Goal: Check status: Check status

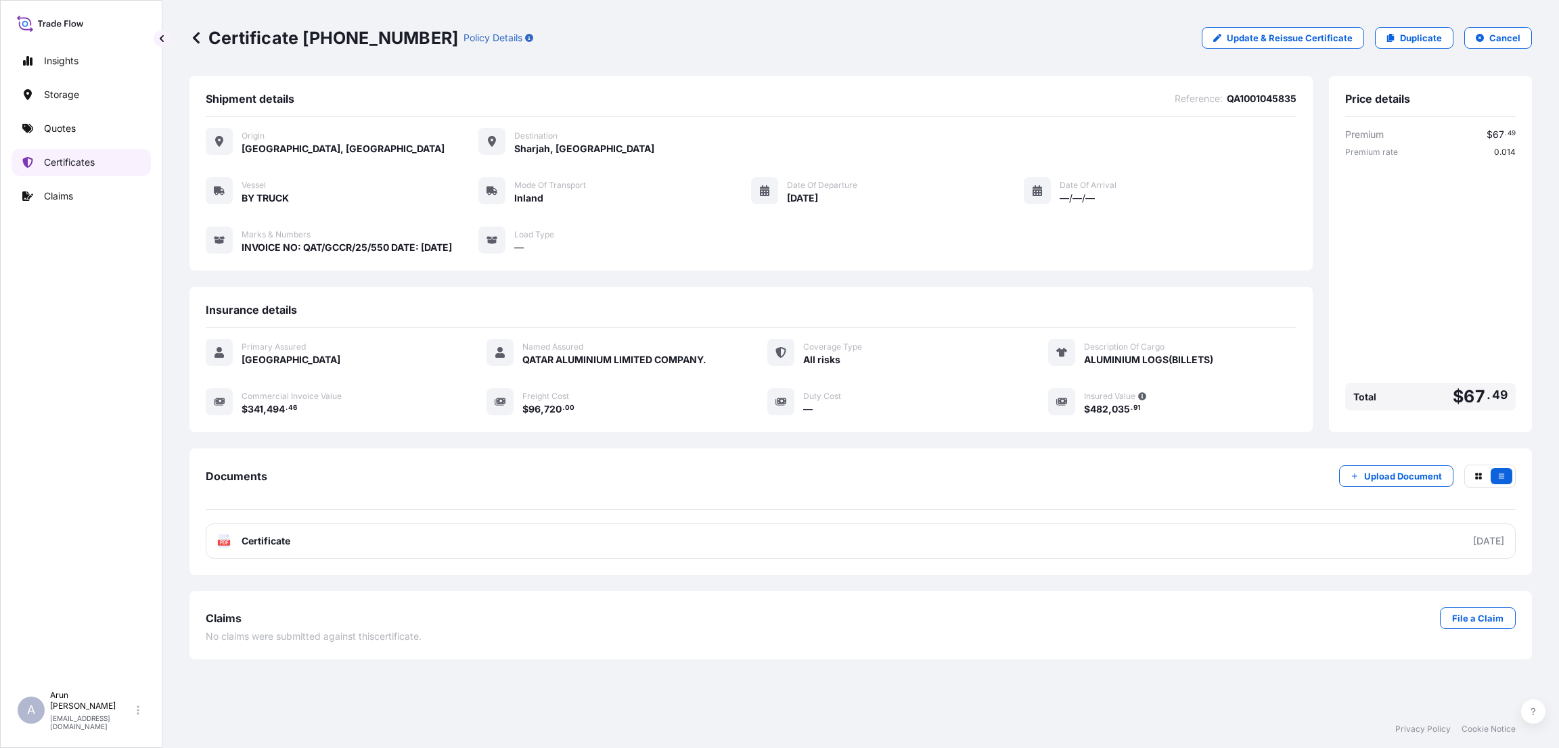
click at [98, 158] on link "Certificates" at bounding box center [81, 162] width 139 height 27
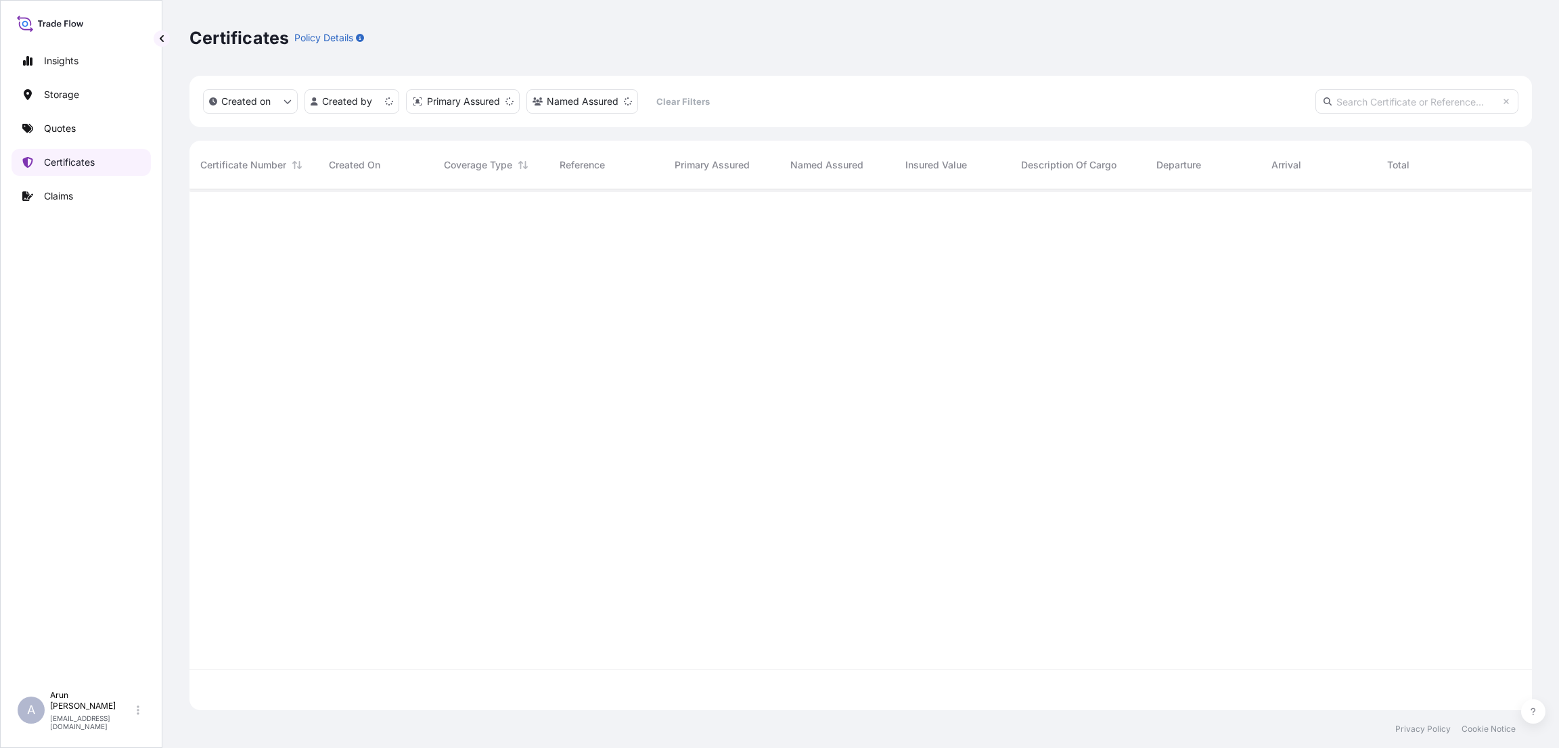
scroll to position [513, 1327]
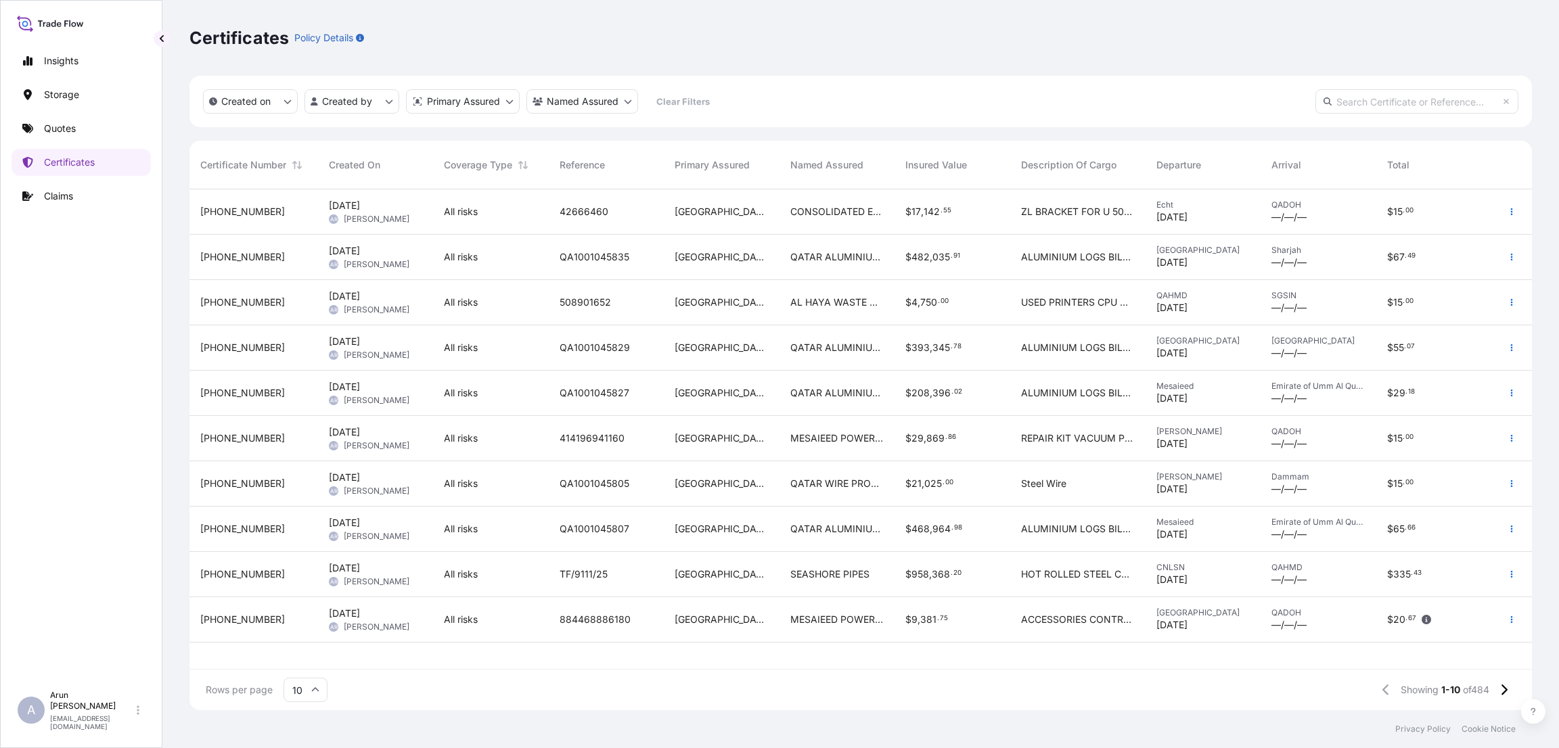
click at [1010, 253] on div "ALUMINIUM LOGS BILLETS" at bounding box center [1077, 257] width 135 height 45
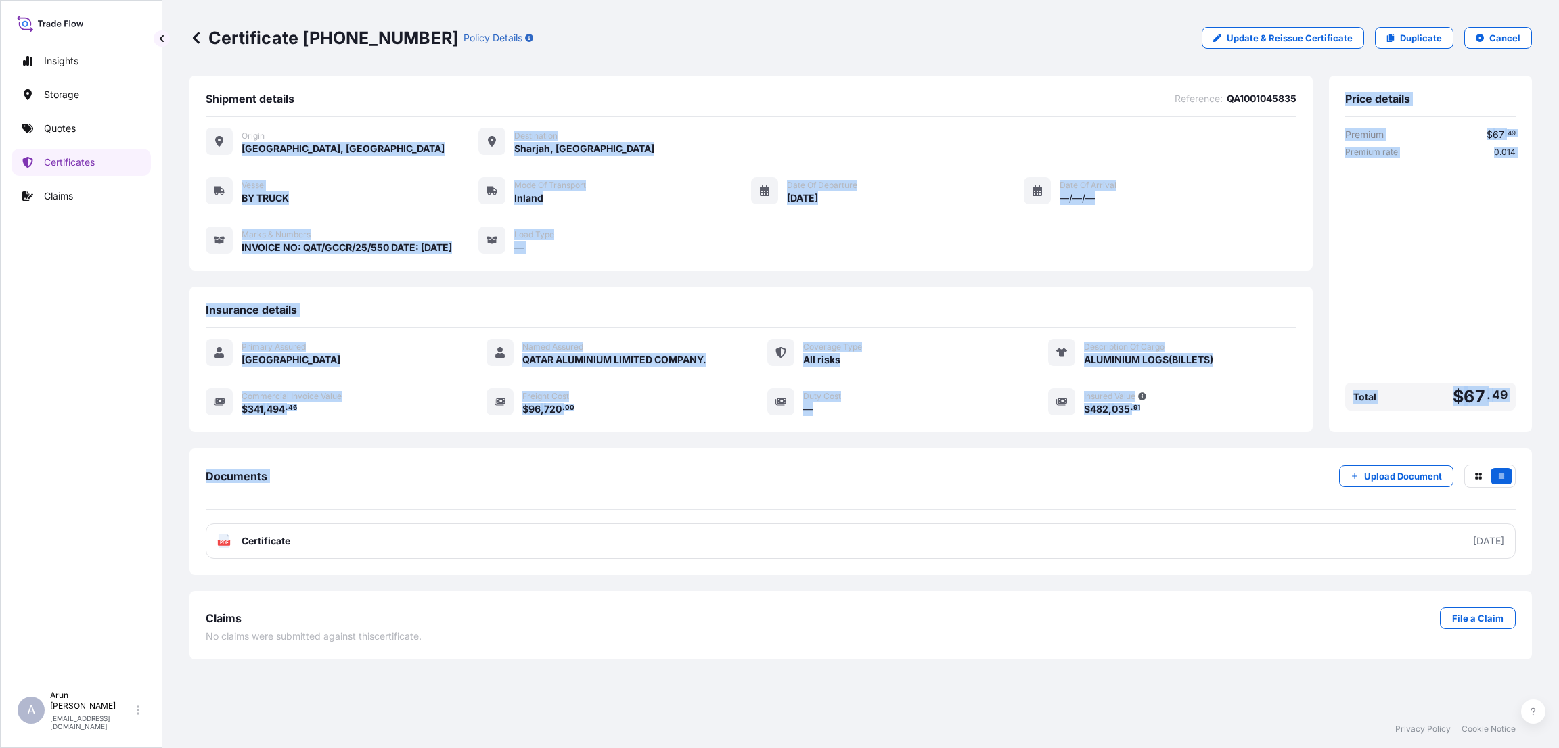
drag, startPoint x: 239, startPoint y: 146, endPoint x: 826, endPoint y: 476, distance: 673.3
click at [826, 478] on div "Shipment details Reference : QA1001045835 Origin [GEOGRAPHIC_DATA], [GEOGRAPHIC…" at bounding box center [860, 368] width 1342 height 584
click at [933, 410] on div "—" at bounding box center [909, 409] width 212 height 14
drag, startPoint x: 241, startPoint y: 134, endPoint x: 677, endPoint y: 479, distance: 556.2
click at [661, 486] on div "Shipment details Reference : QA1001045835 Origin [GEOGRAPHIC_DATA], [GEOGRAPHIC…" at bounding box center [860, 368] width 1342 height 584
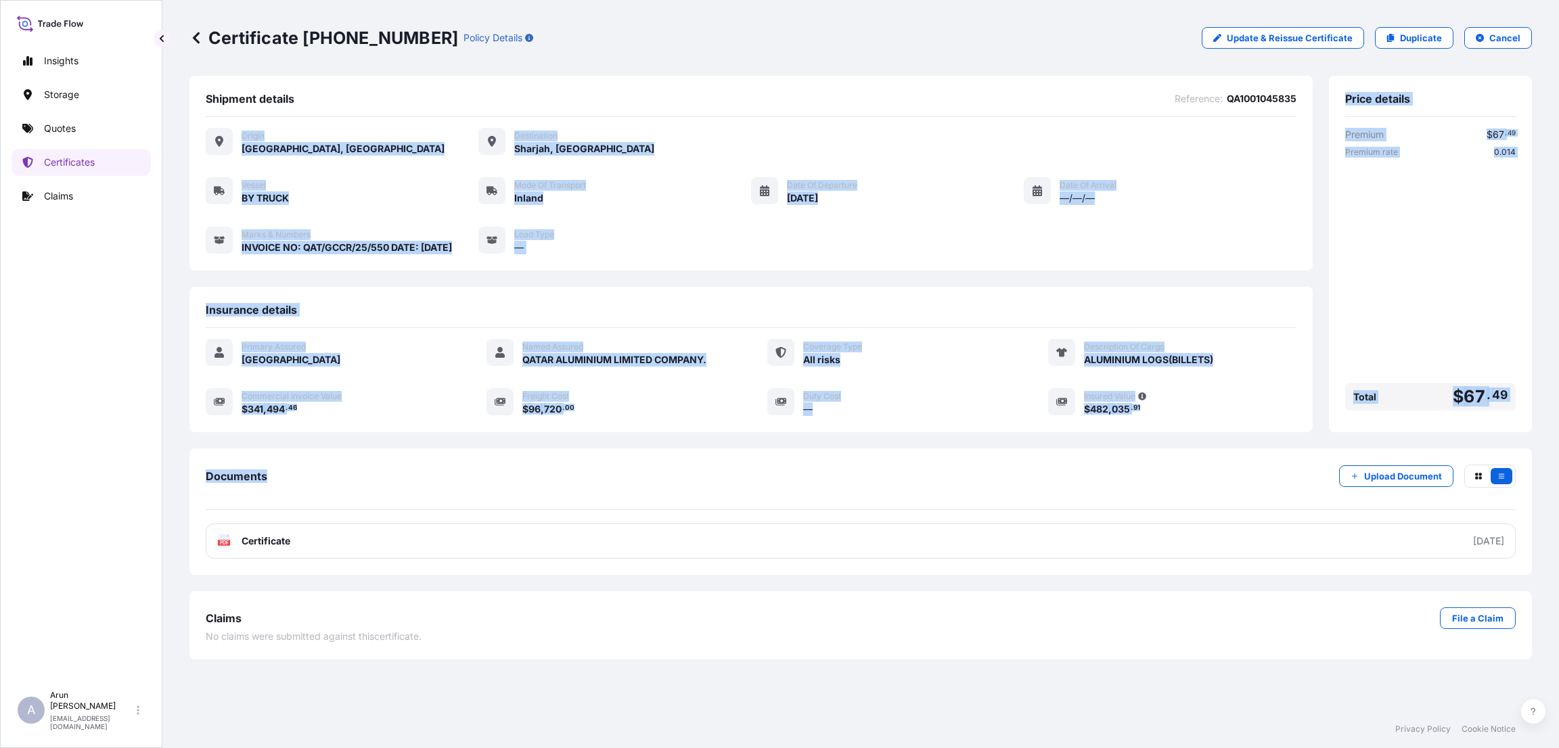
click at [683, 476] on div "Documents Upload Document" at bounding box center [861, 487] width 1310 height 45
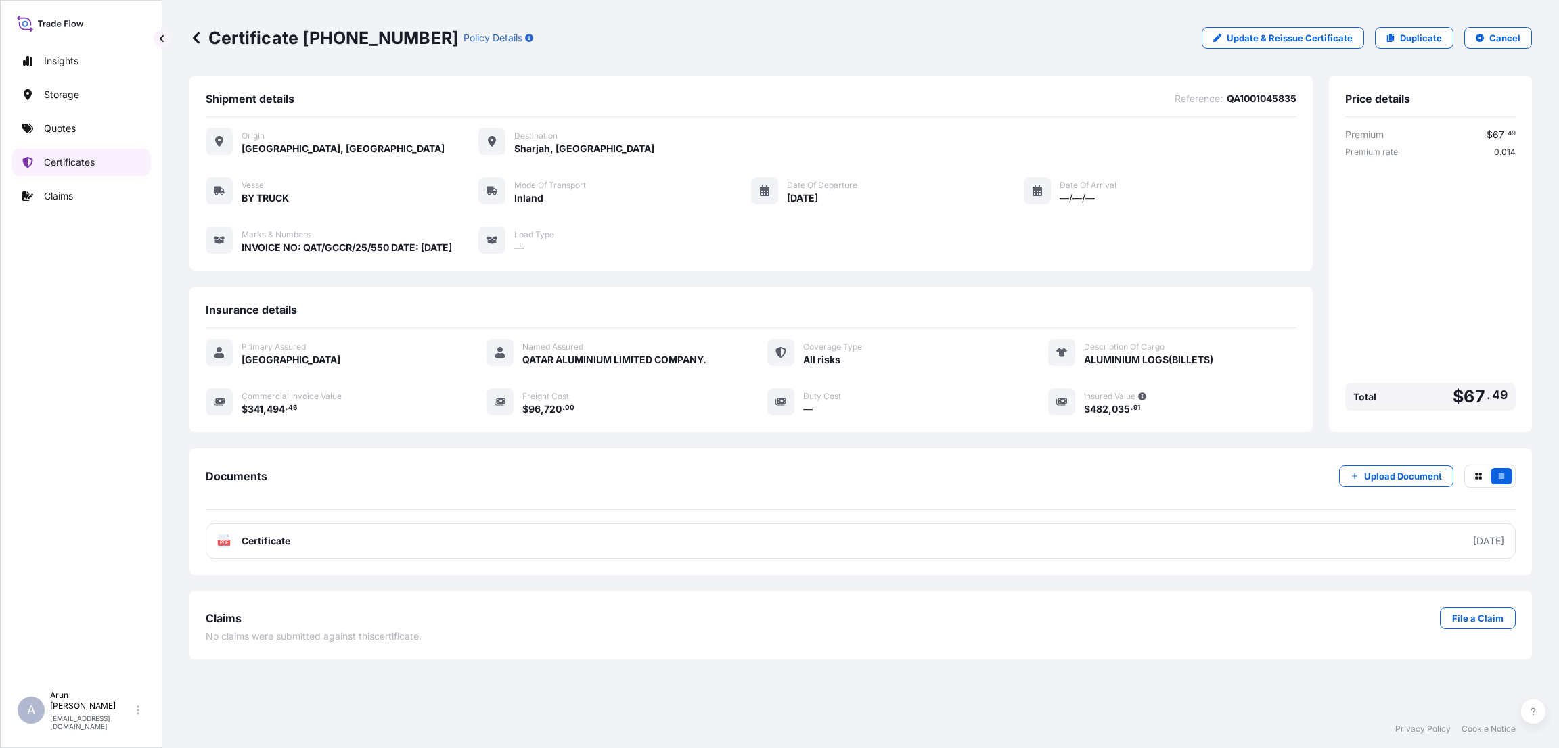
click at [101, 166] on link "Certificates" at bounding box center [81, 162] width 139 height 27
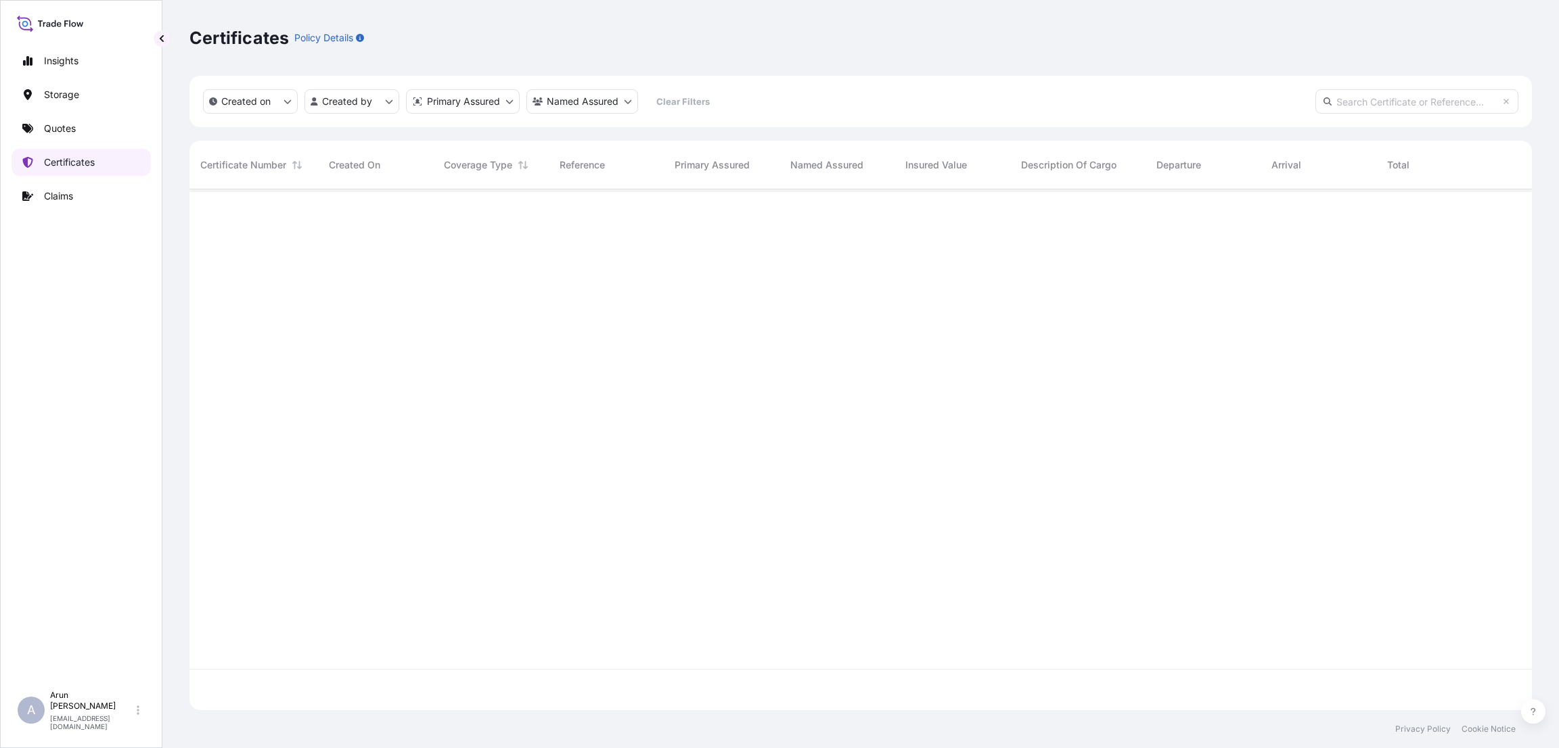
scroll to position [513, 1327]
click at [90, 62] on link "Insights" at bounding box center [81, 60] width 139 height 27
select select "2025"
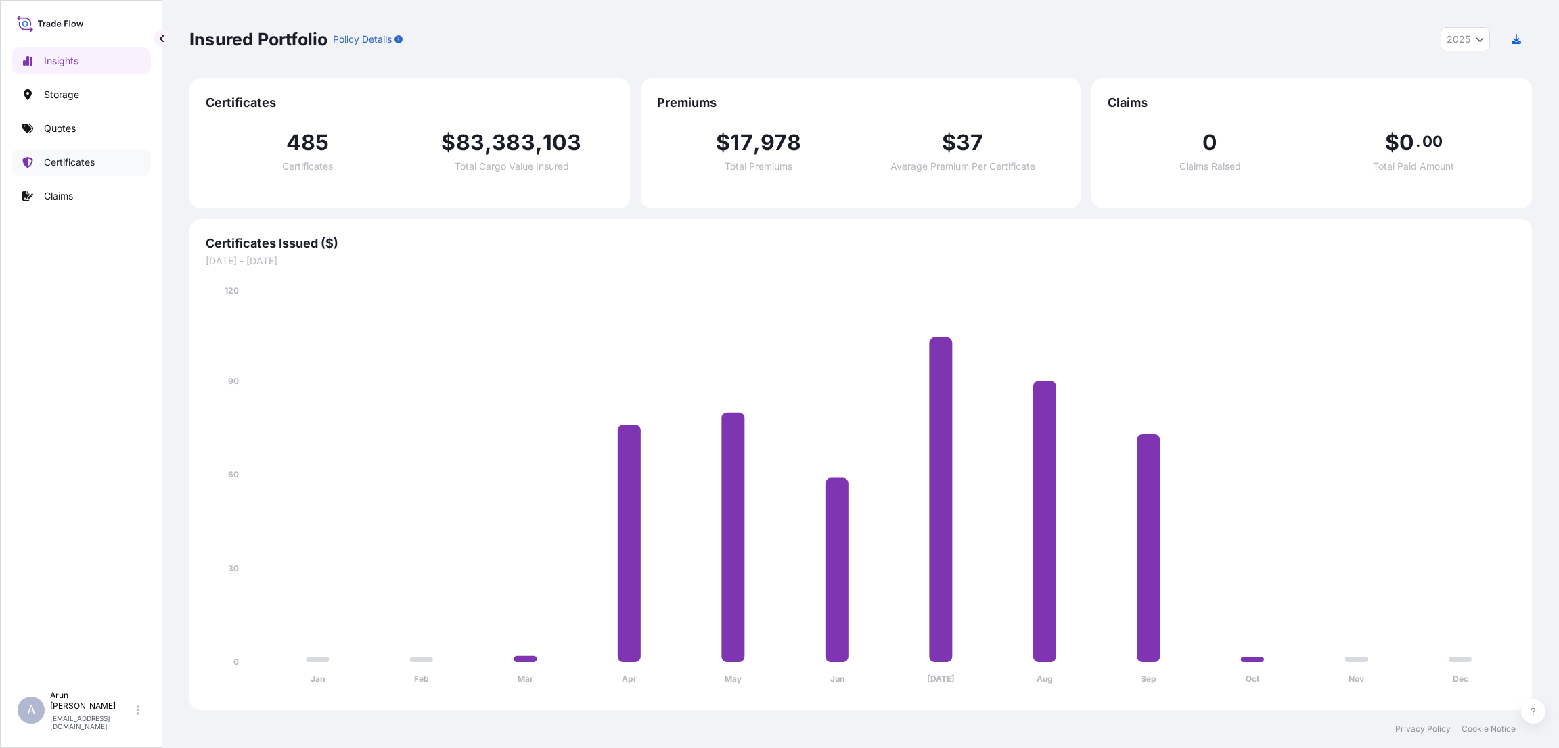
click at [99, 163] on link "Certificates" at bounding box center [81, 162] width 139 height 27
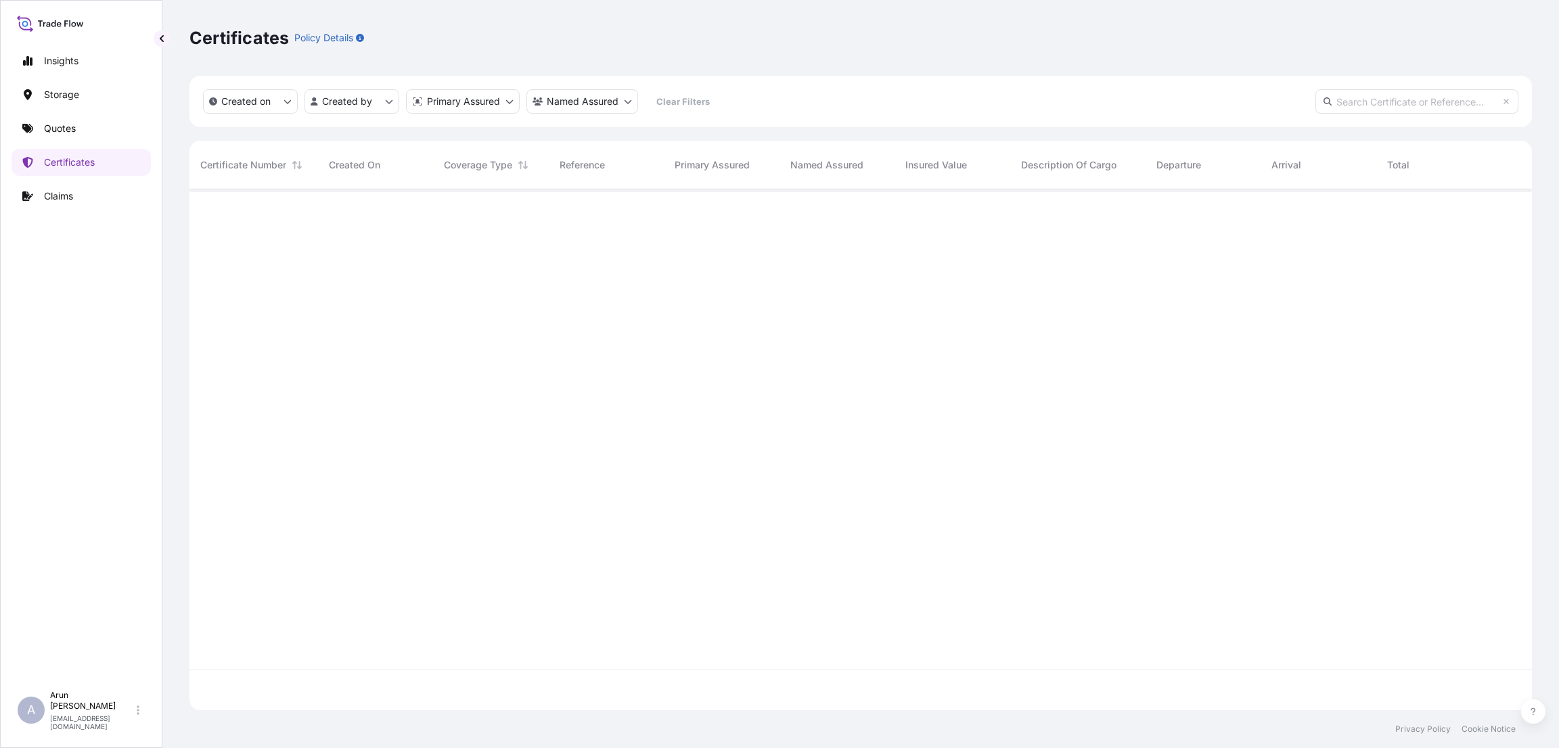
scroll to position [513, 1327]
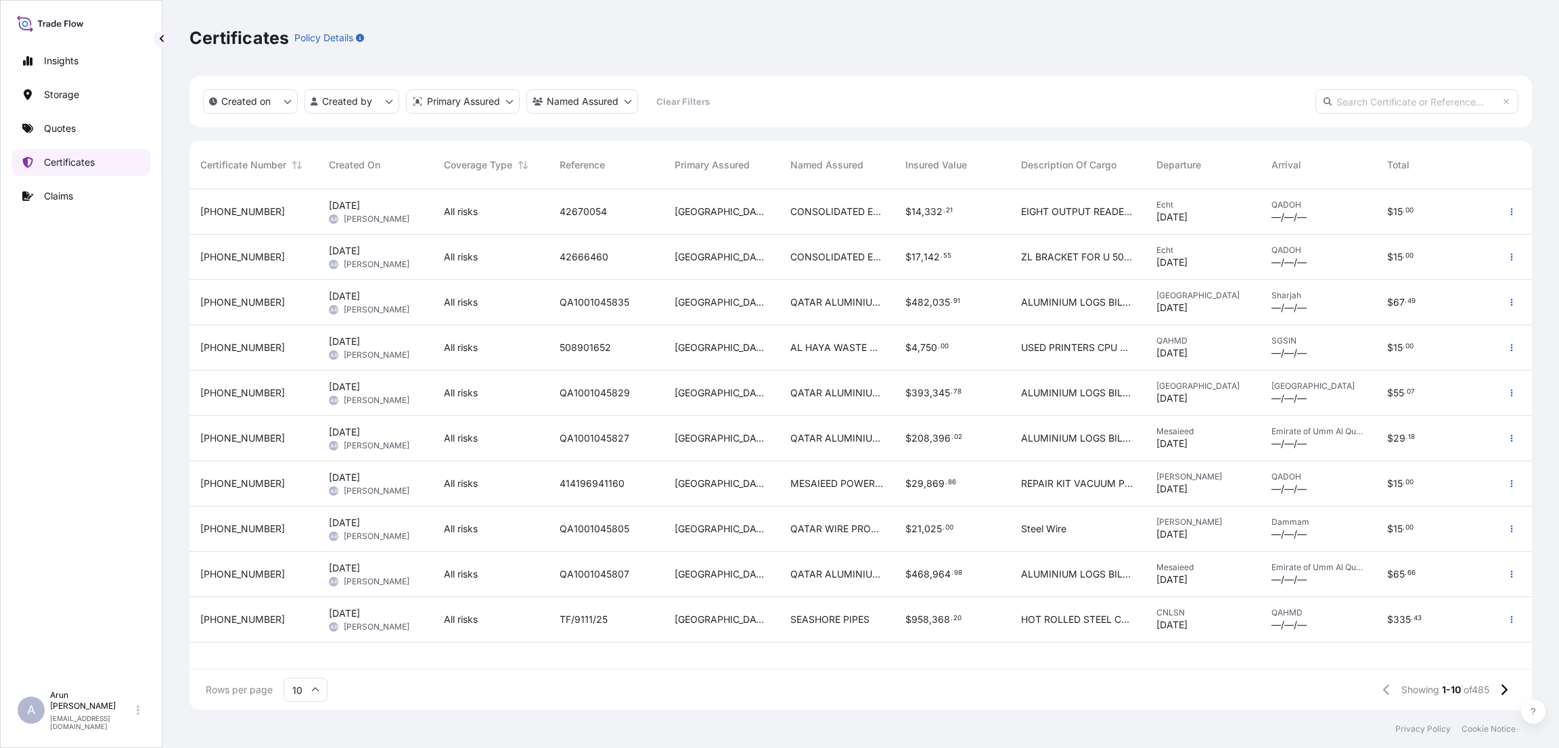
click at [99, 170] on link "Certificates" at bounding box center [81, 162] width 139 height 27
click at [771, 315] on div "[GEOGRAPHIC_DATA]" at bounding box center [721, 302] width 115 height 45
